Goal: Task Accomplishment & Management: Complete application form

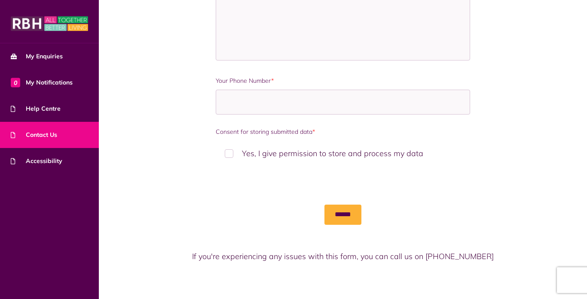
click at [324, 220] on input "******" at bounding box center [342, 215] width 37 height 20
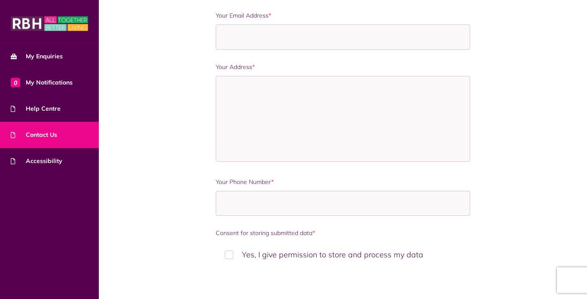
scroll to position [578, 0]
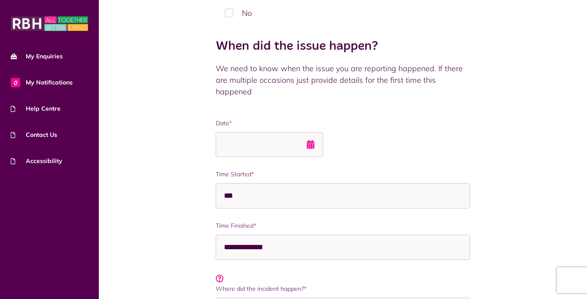
scroll to position [185, 0]
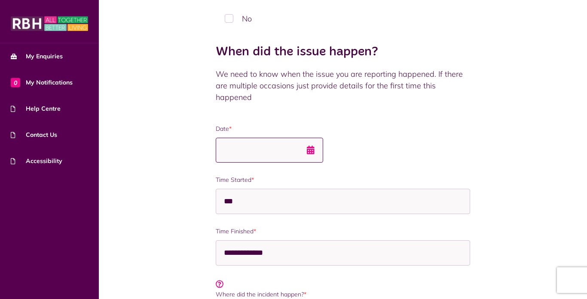
click at [323, 149] on input "Date *" at bounding box center [269, 150] width 107 height 25
click at [257, 149] on input "**********" at bounding box center [269, 150] width 107 height 25
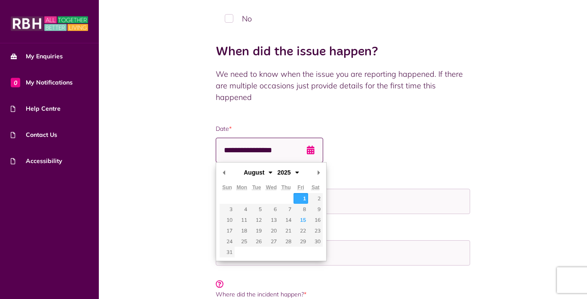
click at [286, 149] on input "**********" at bounding box center [269, 150] width 107 height 25
type input "**********"
click at [440, 148] on div "**********" at bounding box center [343, 150] width 254 height 25
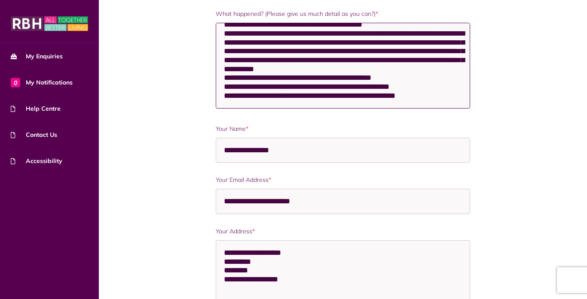
scroll to position [579, 0]
click at [415, 48] on textarea "What happened? (Please give us much detail as you can?) *" at bounding box center [343, 66] width 254 height 86
click at [287, 63] on textarea "What happened? (Please give us much detail as you can?) *" at bounding box center [343, 66] width 254 height 86
click at [437, 60] on textarea "What happened? (Please give us much detail as you can?) *" at bounding box center [343, 66] width 254 height 86
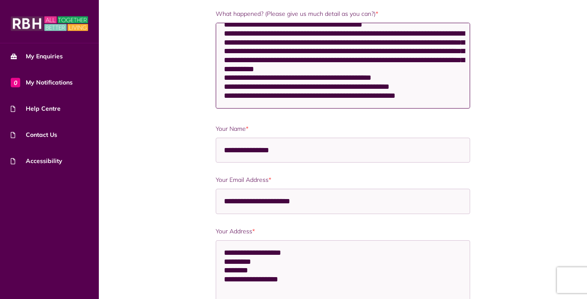
click at [437, 60] on textarea "What happened? (Please give us much detail as you can?) *" at bounding box center [343, 66] width 254 height 86
click at [434, 61] on textarea "What happened? (Please give us much detail as you can?) *" at bounding box center [343, 66] width 254 height 86
click at [280, 71] on textarea "What happened? (Please give us much detail as you can?) *" at bounding box center [343, 66] width 254 height 86
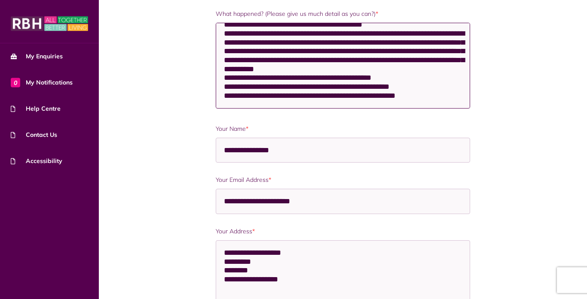
click at [280, 71] on textarea "What happened? (Please give us much detail as you can?) *" at bounding box center [343, 66] width 254 height 86
click at [282, 69] on textarea "What happened? (Please give us much detail as you can?) *" at bounding box center [343, 66] width 254 height 86
click at [456, 76] on textarea "What happened? (Please give us much detail as you can?) *" at bounding box center [343, 66] width 254 height 86
click at [458, 76] on textarea "What happened? (Please give us much detail as you can?) *" at bounding box center [343, 66] width 254 height 86
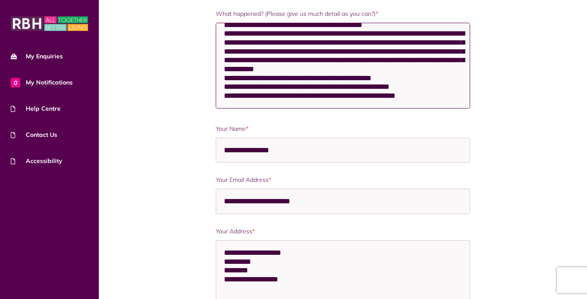
click at [260, 70] on textarea "What happened? (Please give us much detail as you can?) *" at bounding box center [343, 66] width 254 height 86
click at [285, 70] on textarea "What happened? (Please give us much detail as you can?) *" at bounding box center [343, 66] width 254 height 86
click at [249, 70] on textarea "What happened? (Please give us much detail as you can?) *" at bounding box center [343, 66] width 254 height 86
click at [428, 69] on textarea "What happened? (Please give us much detail as you can?) *" at bounding box center [343, 66] width 254 height 86
click at [458, 77] on textarea "What happened? (Please give us much detail as you can?) *" at bounding box center [343, 66] width 254 height 86
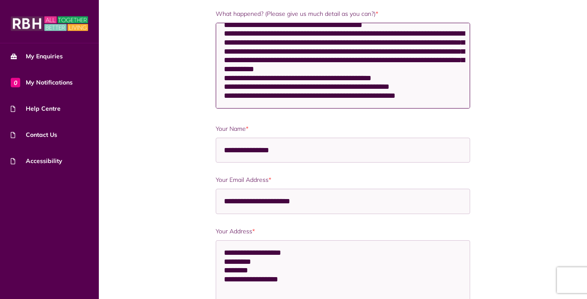
click at [439, 80] on textarea "What happened? (Please give us much detail as you can?) *" at bounding box center [343, 66] width 254 height 86
click at [425, 86] on textarea "What happened? (Please give us much detail as you can?) *" at bounding box center [343, 66] width 254 height 86
click at [440, 78] on textarea "What happened? (Please give us much detail as you can?) *" at bounding box center [343, 66] width 254 height 86
click at [420, 78] on textarea "What happened? (Please give us much detail as you can?) *" at bounding box center [343, 66] width 254 height 86
click at [418, 77] on textarea "What happened? (Please give us much detail as you can?) *" at bounding box center [343, 66] width 254 height 86
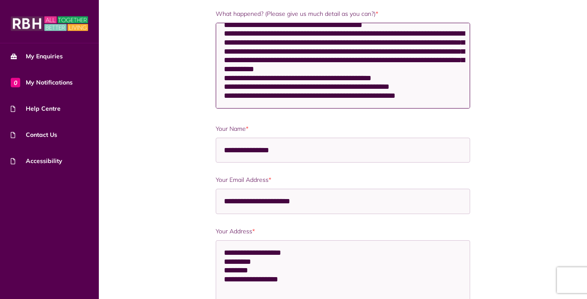
click at [270, 86] on textarea "What happened? (Please give us much detail as you can?) *" at bounding box center [343, 66] width 254 height 86
click at [244, 68] on textarea "What happened? (Please give us much detail as you can?) *" at bounding box center [343, 66] width 254 height 86
click at [390, 70] on textarea "What happened? (Please give us much detail as you can?) *" at bounding box center [343, 66] width 254 height 86
click at [258, 77] on textarea "What happened? (Please give us much detail as you can?) *" at bounding box center [343, 66] width 254 height 86
click at [421, 76] on textarea "What happened? (Please give us much detail as you can?) *" at bounding box center [343, 66] width 254 height 86
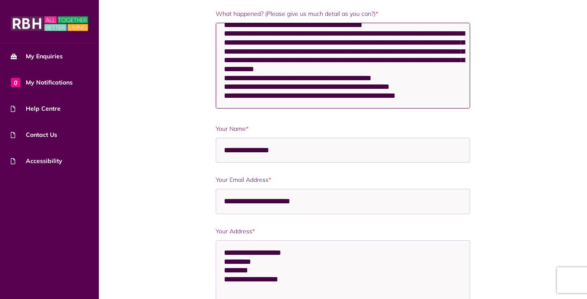
click at [420, 76] on textarea "What happened? (Please give us much detail as you can?) *" at bounding box center [343, 66] width 254 height 86
click at [373, 87] on textarea "What happened? (Please give us much detail as you can?) *" at bounding box center [343, 66] width 254 height 86
click at [369, 77] on textarea "What happened? (Please give us much detail as you can?) *" at bounding box center [343, 66] width 254 height 86
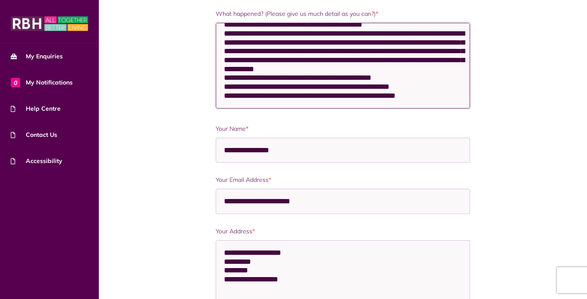
click at [442, 78] on textarea "What happened? (Please give us much detail as you can?) *" at bounding box center [343, 66] width 254 height 86
click at [440, 78] on textarea "What happened? (Please give us much detail as you can?) *" at bounding box center [343, 66] width 254 height 86
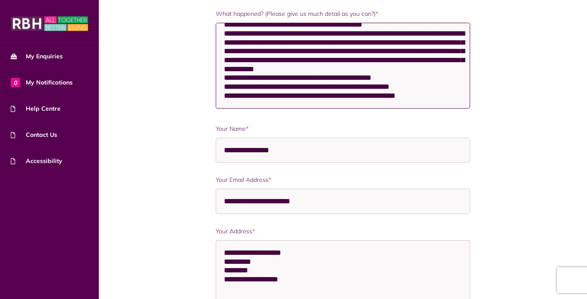
click at [440, 78] on textarea "What happened? (Please give us much detail as you can?) *" at bounding box center [343, 66] width 254 height 86
click at [454, 77] on textarea "What happened? (Please give us much detail as you can?) *" at bounding box center [343, 66] width 254 height 86
click at [450, 77] on textarea "What happened? (Please give us much detail as you can?) *" at bounding box center [343, 66] width 254 height 86
click at [321, 86] on textarea "What happened? (Please give us much detail as you can?) *" at bounding box center [343, 66] width 254 height 86
click at [241, 104] on textarea "What happened? (Please give us much detail as you can?) *" at bounding box center [343, 66] width 254 height 86
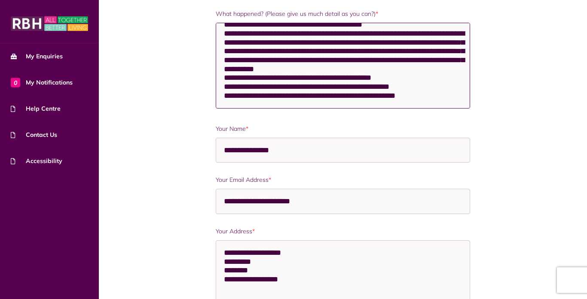
scroll to position [585, 0]
click at [388, 82] on textarea "What happened? (Please give us much detail as you can?) *" at bounding box center [343, 66] width 254 height 86
click at [316, 76] on textarea "What happened? (Please give us much detail as you can?) *" at bounding box center [343, 66] width 254 height 86
click at [457, 82] on textarea "What happened? (Please give us much detail as you can?) *" at bounding box center [343, 66] width 254 height 86
click at [454, 76] on textarea "What happened? (Please give us much detail as you can?) *" at bounding box center [343, 66] width 254 height 86
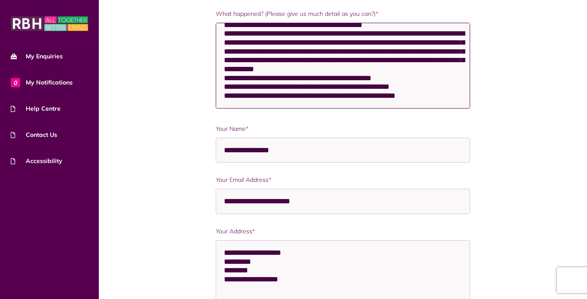
click at [425, 82] on textarea "What happened? (Please give us much detail as you can?) *" at bounding box center [343, 66] width 254 height 86
click at [290, 90] on textarea "What happened? (Please give us much detail as you can?) *" at bounding box center [343, 66] width 254 height 86
click at [350, 86] on textarea "What happened? (Please give us much detail as you can?) *" at bounding box center [343, 66] width 254 height 86
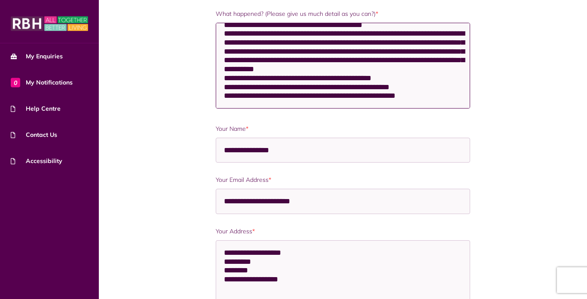
scroll to position [645, 0]
click at [339, 76] on textarea "What happened? (Please give us much detail as you can?) *" at bounding box center [343, 66] width 254 height 86
click at [283, 102] on textarea "What happened? (Please give us much detail as you can?) *" at bounding box center [343, 66] width 254 height 86
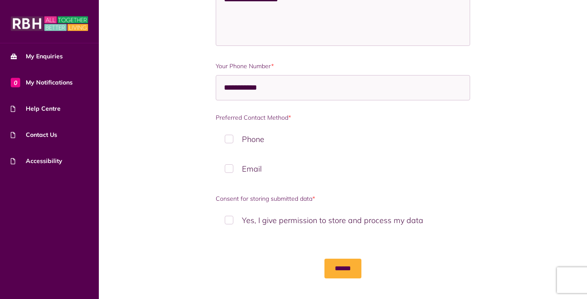
scroll to position [1000, 0]
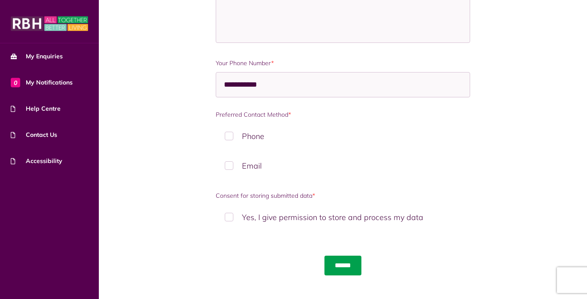
click at [353, 266] on input "******" at bounding box center [342, 266] width 37 height 20
click at [341, 263] on input "******" at bounding box center [342, 266] width 37 height 20
click at [343, 263] on input "******" at bounding box center [342, 266] width 37 height 20
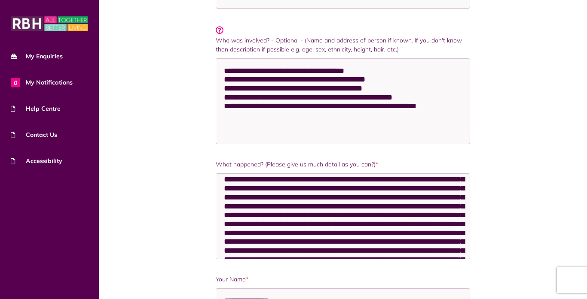
scroll to position [568, 0]
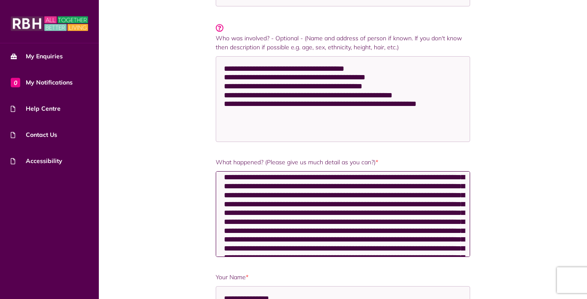
click at [457, 254] on textarea "What happened? (Please give us much detail as you can?) *" at bounding box center [343, 214] width 254 height 86
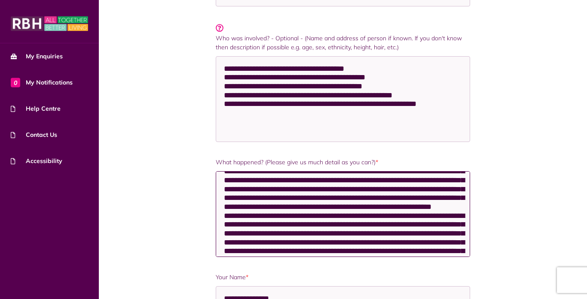
scroll to position [0, 0]
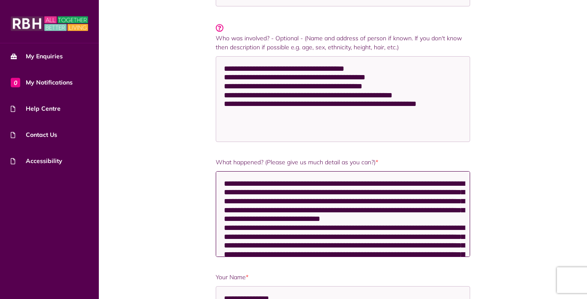
drag, startPoint x: 408, startPoint y: 253, endPoint x: 118, endPoint y: 90, distance: 333.3
click at [118, 90] on div "Are you reporting a criminal activity? (drugs and stolen goods, harassment, vio…" at bounding box center [343, 139] width 488 height 1189
click at [216, 174] on textarea "What happened? (Please give us much detail as you can?) *" at bounding box center [343, 214] width 254 height 86
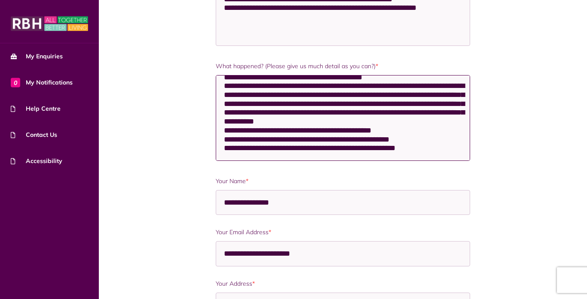
scroll to position [622, 0]
click at [332, 126] on textarea "What happened? (Please give us much detail as you can?) *" at bounding box center [343, 118] width 254 height 86
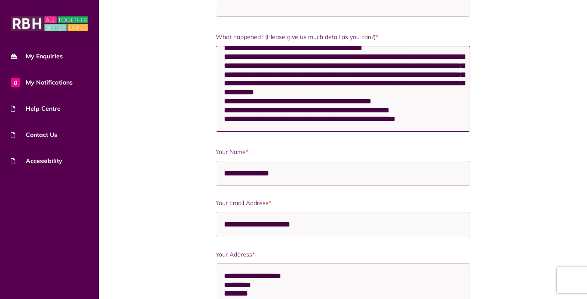
scroll to position [772, 0]
click at [402, 74] on textarea "What happened? (Please give us much detail as you can?) *" at bounding box center [343, 89] width 254 height 86
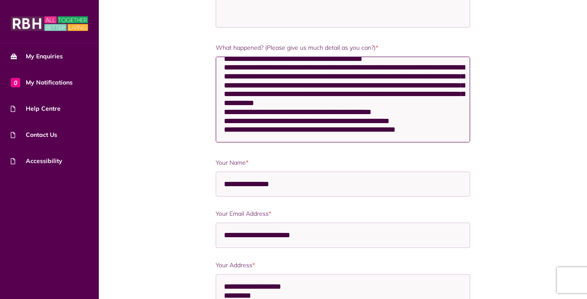
scroll to position [679, 0]
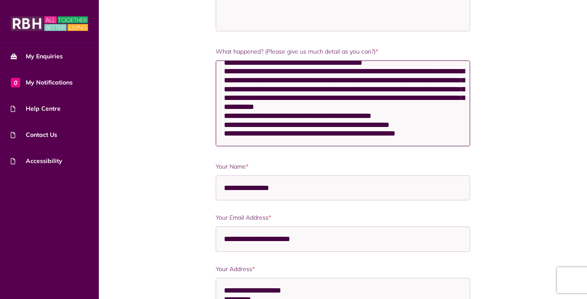
click at [359, 89] on textarea "What happened? (Please give us much detail as you can?) *" at bounding box center [343, 104] width 254 height 86
click at [363, 98] on textarea "What happened? (Please give us much detail as you can?) *" at bounding box center [343, 104] width 254 height 86
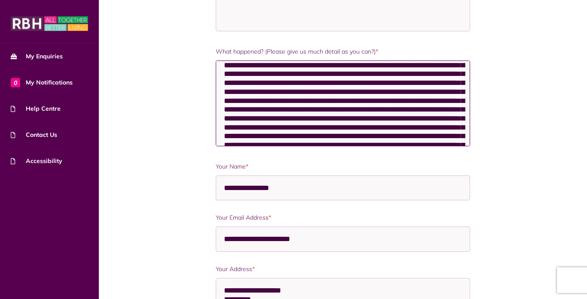
scroll to position [0, 0]
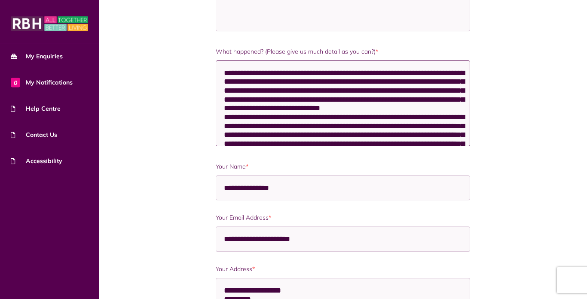
drag, startPoint x: 409, startPoint y: 136, endPoint x: 200, endPoint y: 18, distance: 239.6
click at [200, 18] on div "Are you reporting a criminal activity? (drugs and stolen goods, harassment, vio…" at bounding box center [342, 28] width 381 height 1137
type textarea "**********"
